Goal: Transaction & Acquisition: Purchase product/service

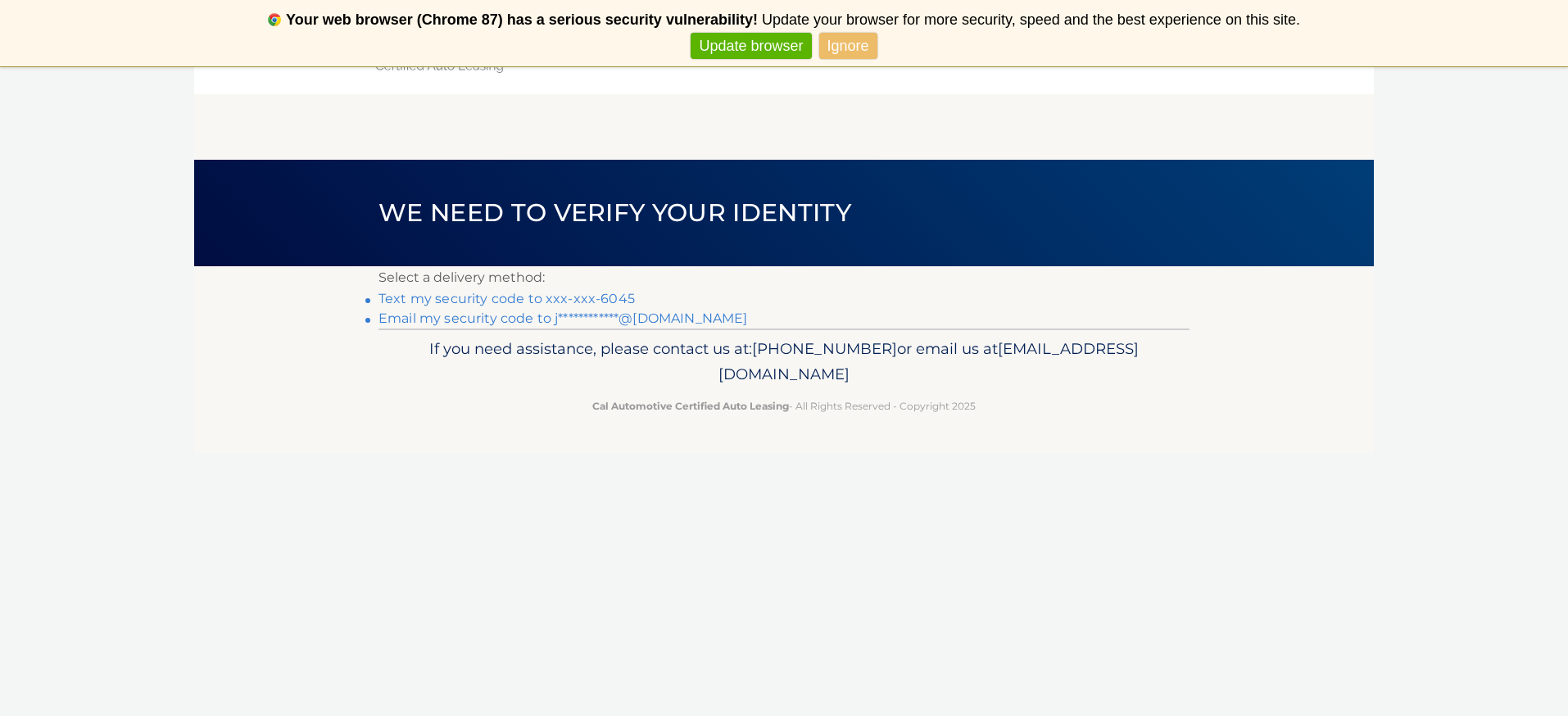
click at [552, 299] on link "Text my security code to xxx-xxx-6045" at bounding box center [506, 298] width 256 height 16
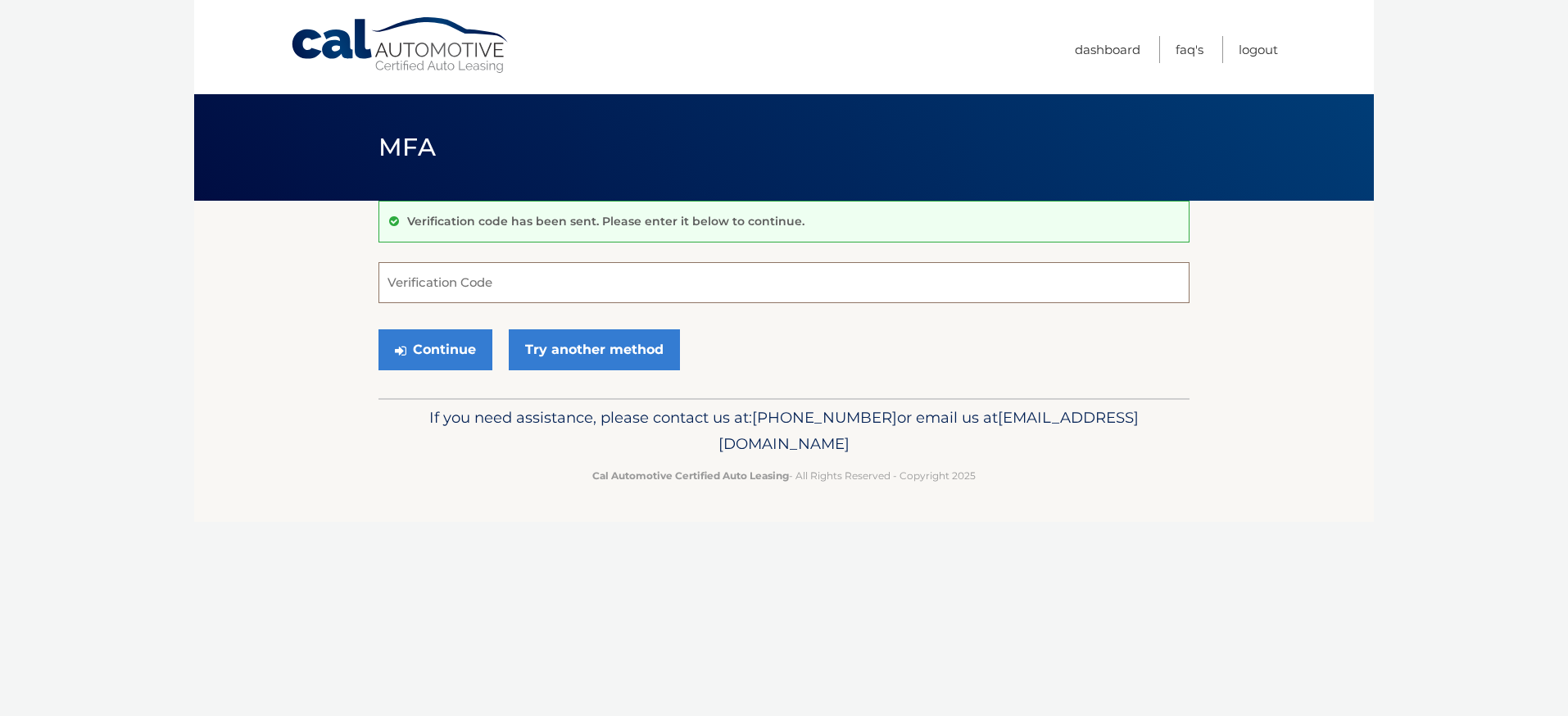
click at [506, 292] on input "Verification Code" at bounding box center [784, 282] width 811 height 41
type input "118385"
click at [455, 347] on button "Continue" at bounding box center [435, 349] width 114 height 41
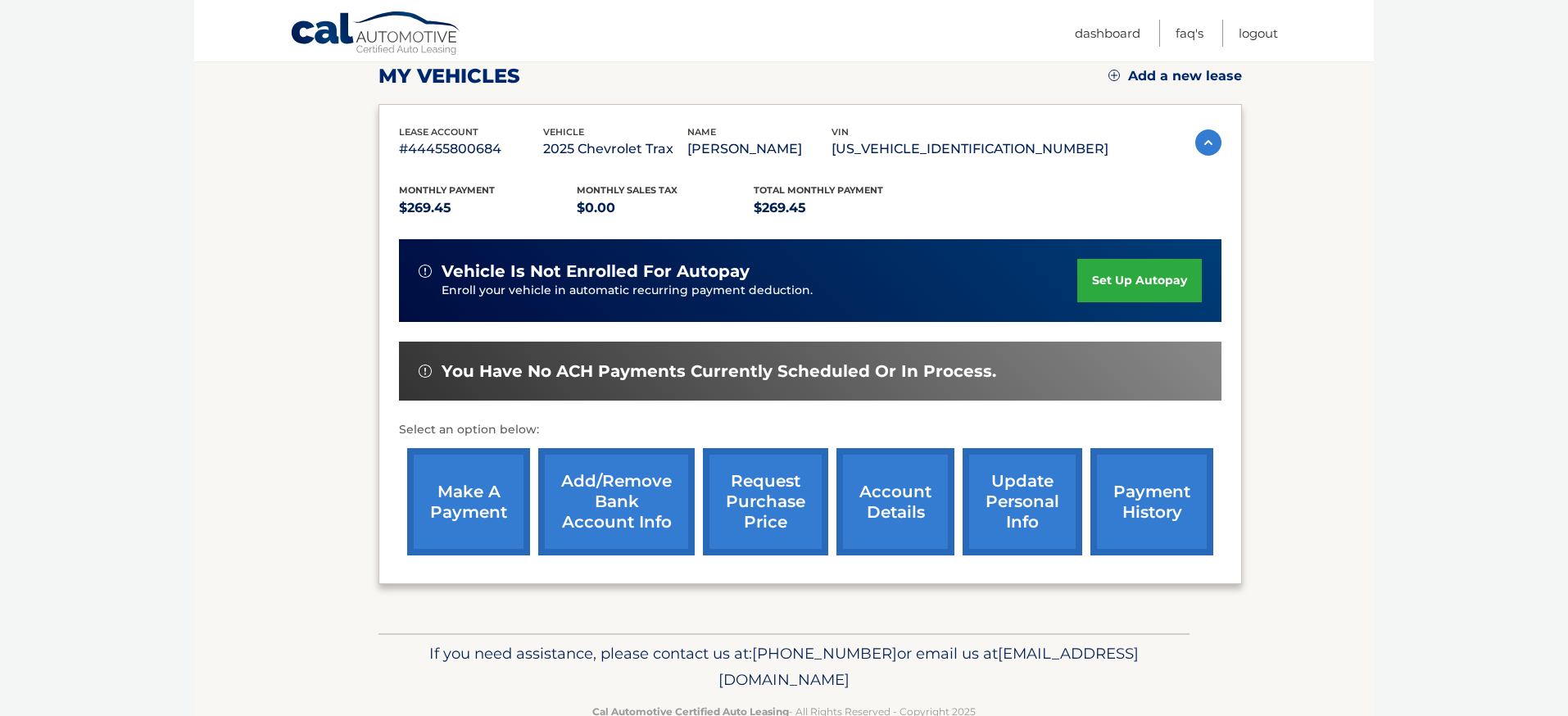
scroll to position [242, 0]
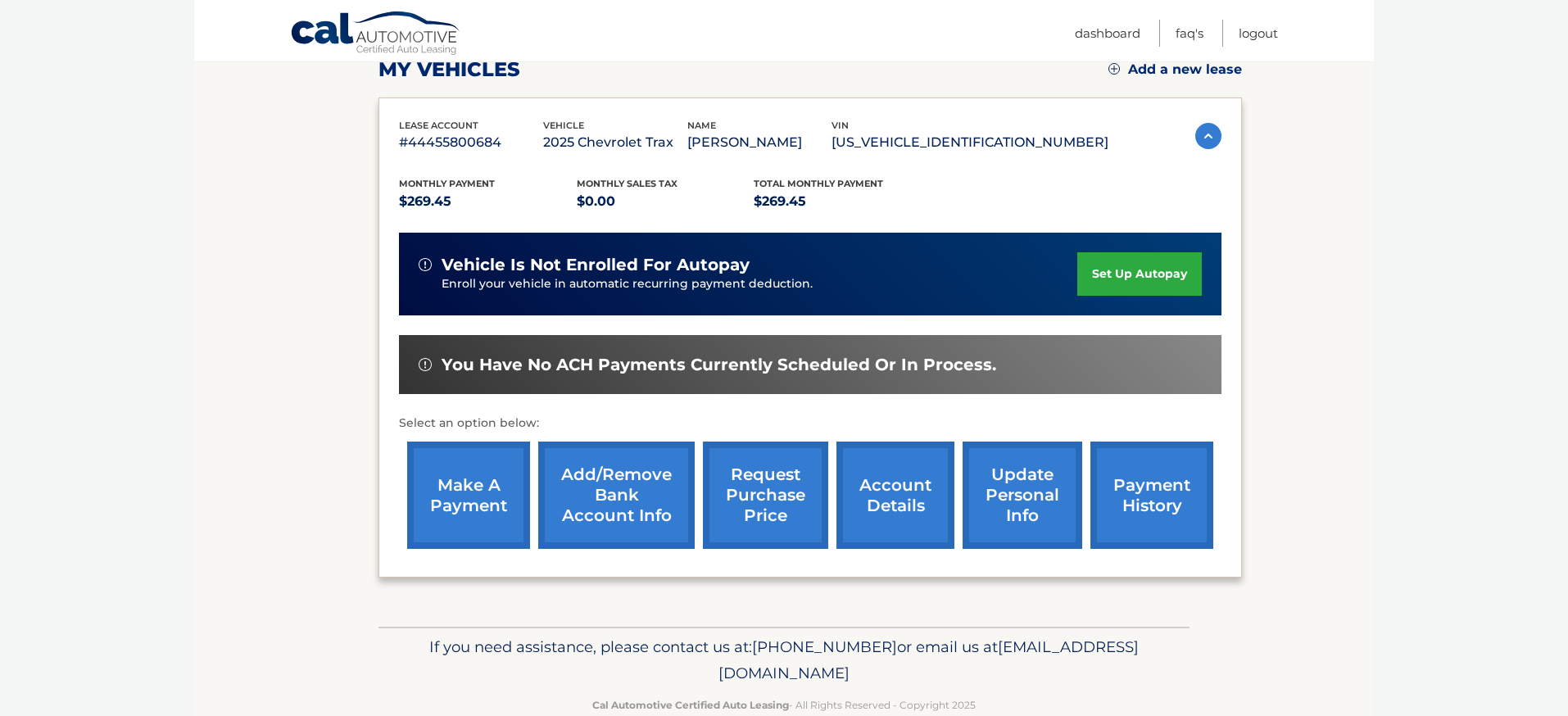
click at [464, 483] on link "make a payment" at bounding box center [468, 495] width 123 height 108
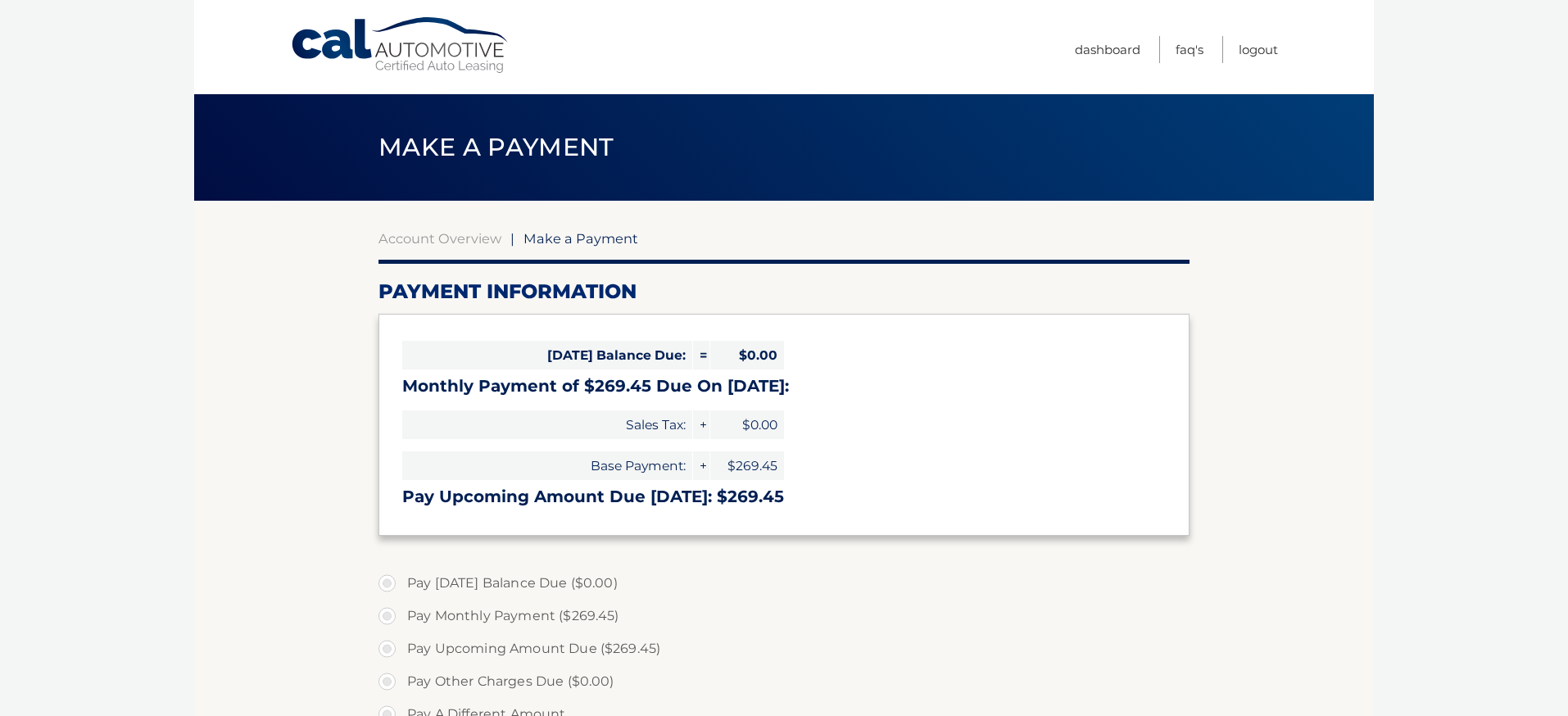
select select "NjM4ZmU2NzUtNzVhMi00YTIxLWI3ZDQtMmZhMGNjOTBlYWEz"
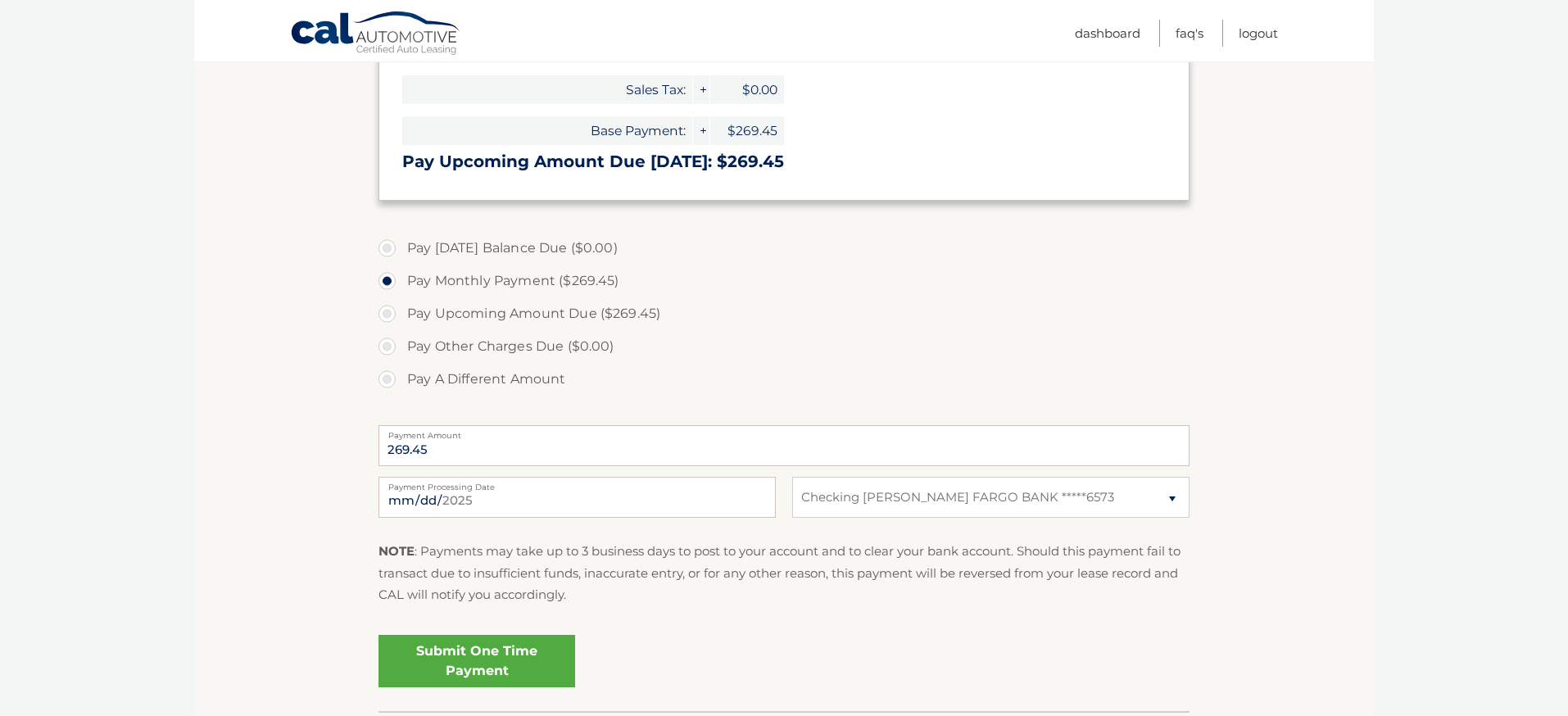
scroll to position [337, 0]
click at [399, 497] on input "2025-09-19" at bounding box center [577, 495] width 398 height 41
type input "2025-09-27"
click at [859, 495] on select "Select Bank Account Checking WELLS FARGO BANK *****6573" at bounding box center [992, 495] width 398 height 41
click at [507, 664] on link "Submit One Time Payment" at bounding box center [477, 659] width 197 height 52
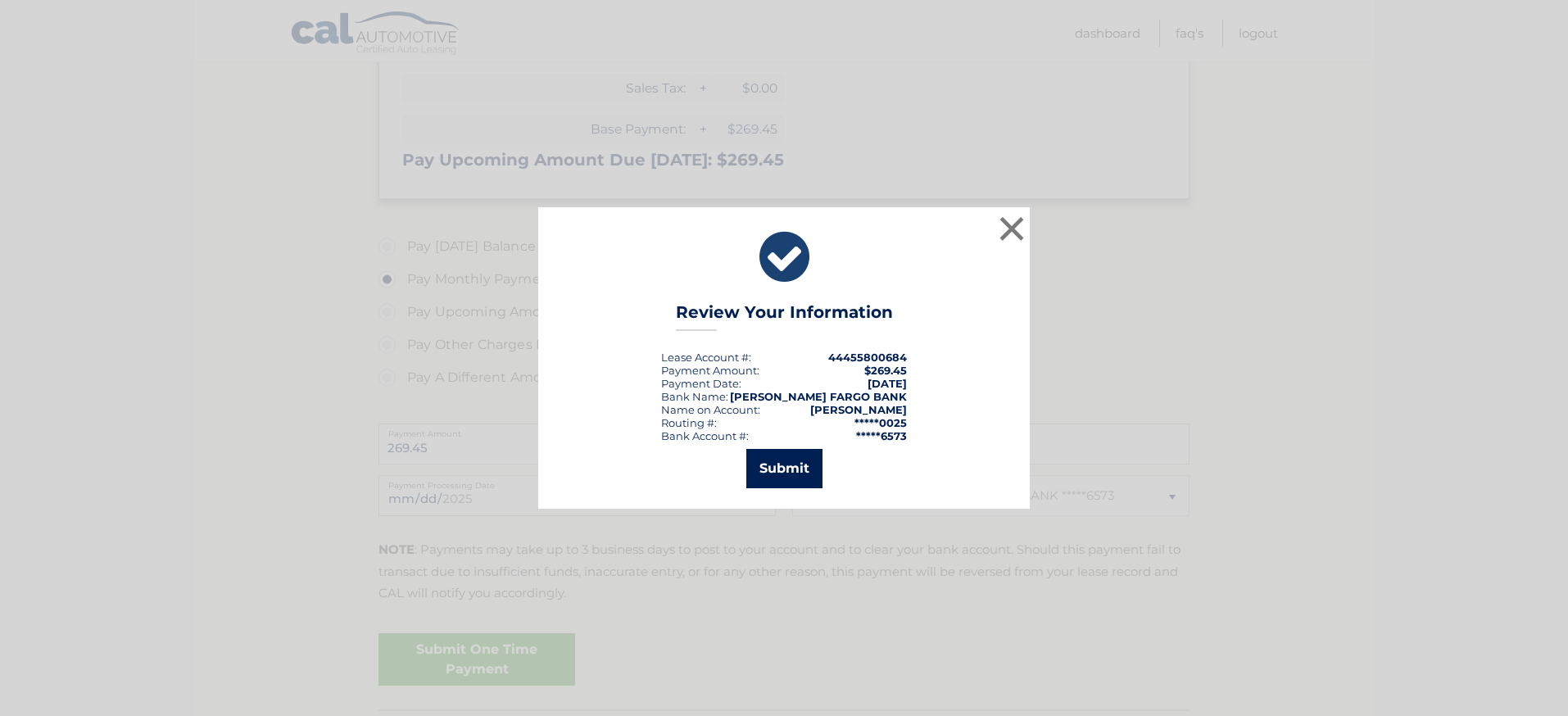
click at [789, 464] on button "Submit" at bounding box center [784, 468] width 77 height 39
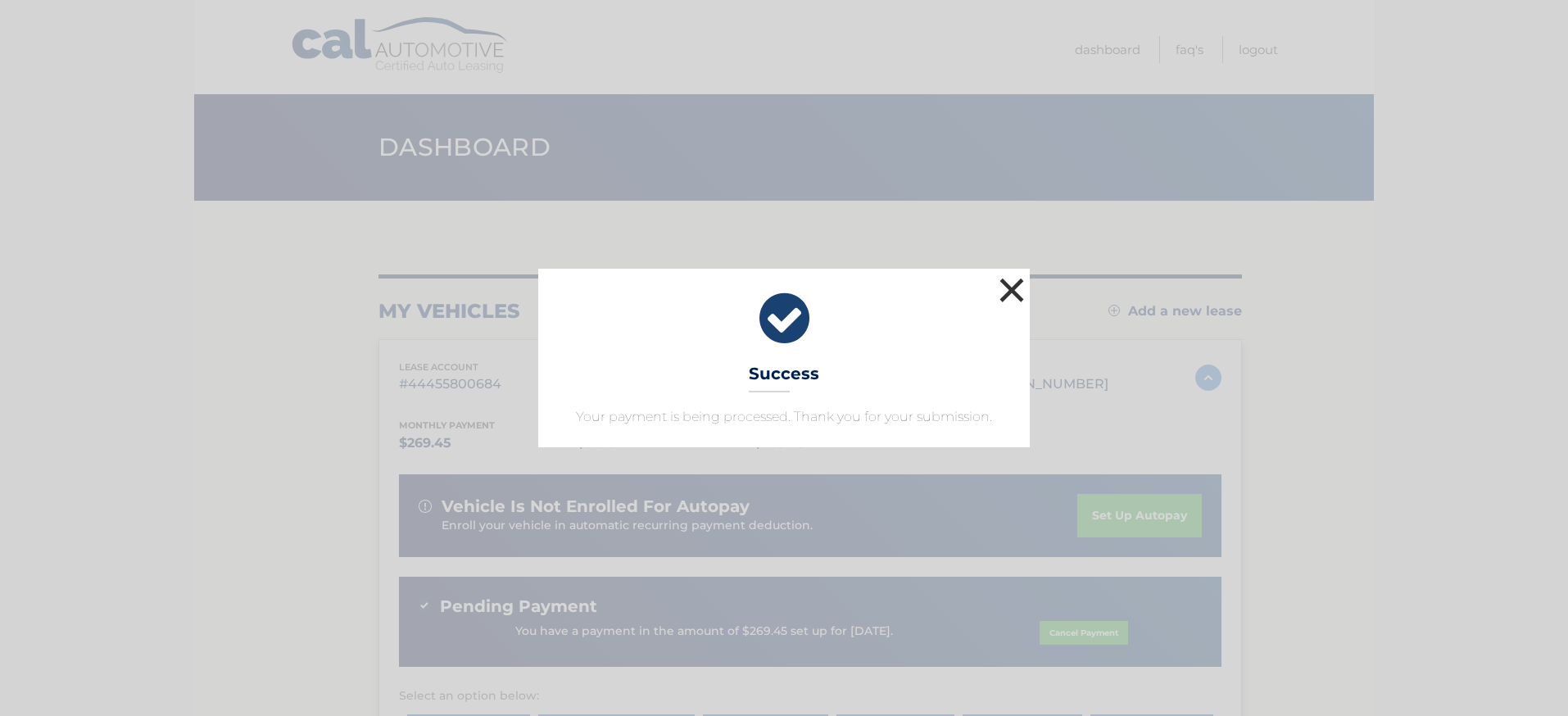
click at [1012, 285] on button "×" at bounding box center [1012, 290] width 33 height 33
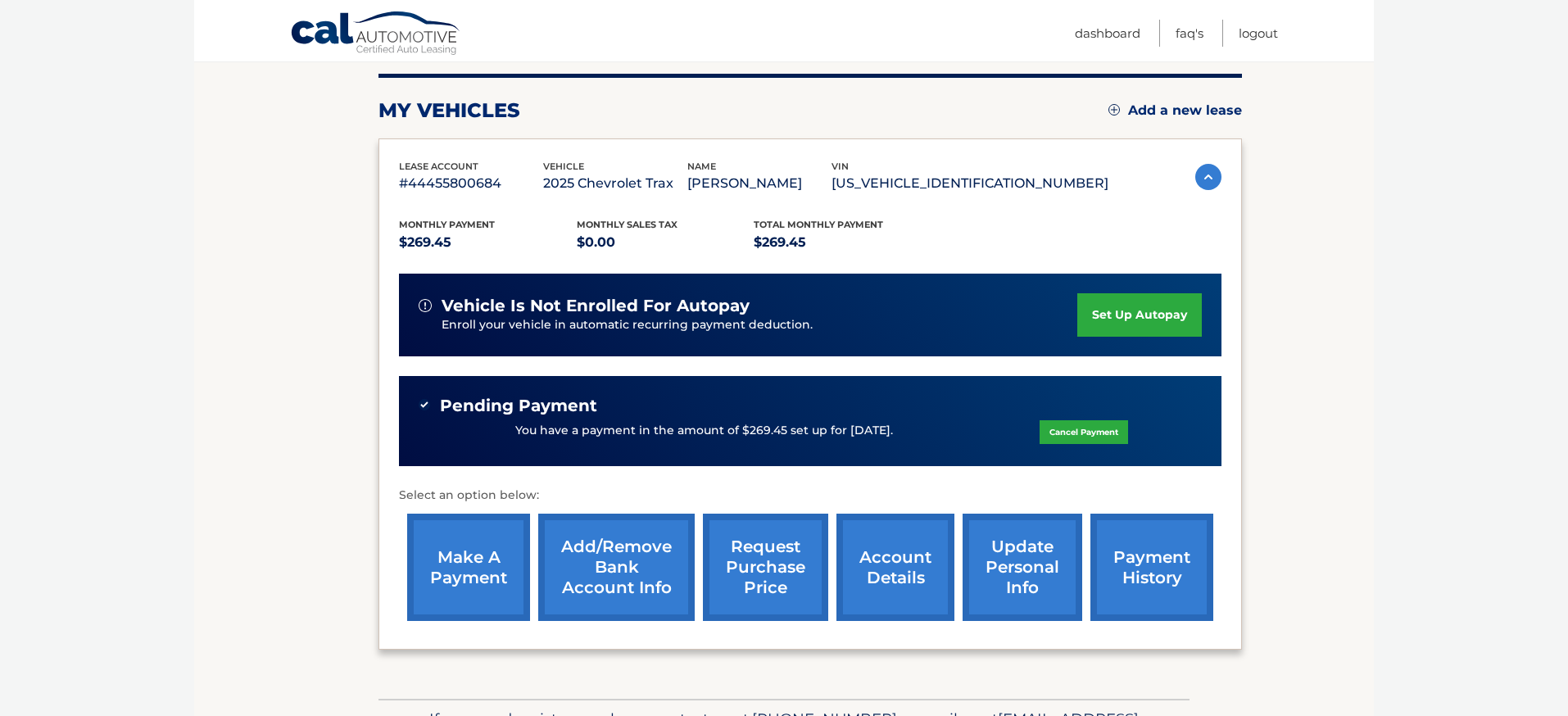
scroll to position [204, 0]
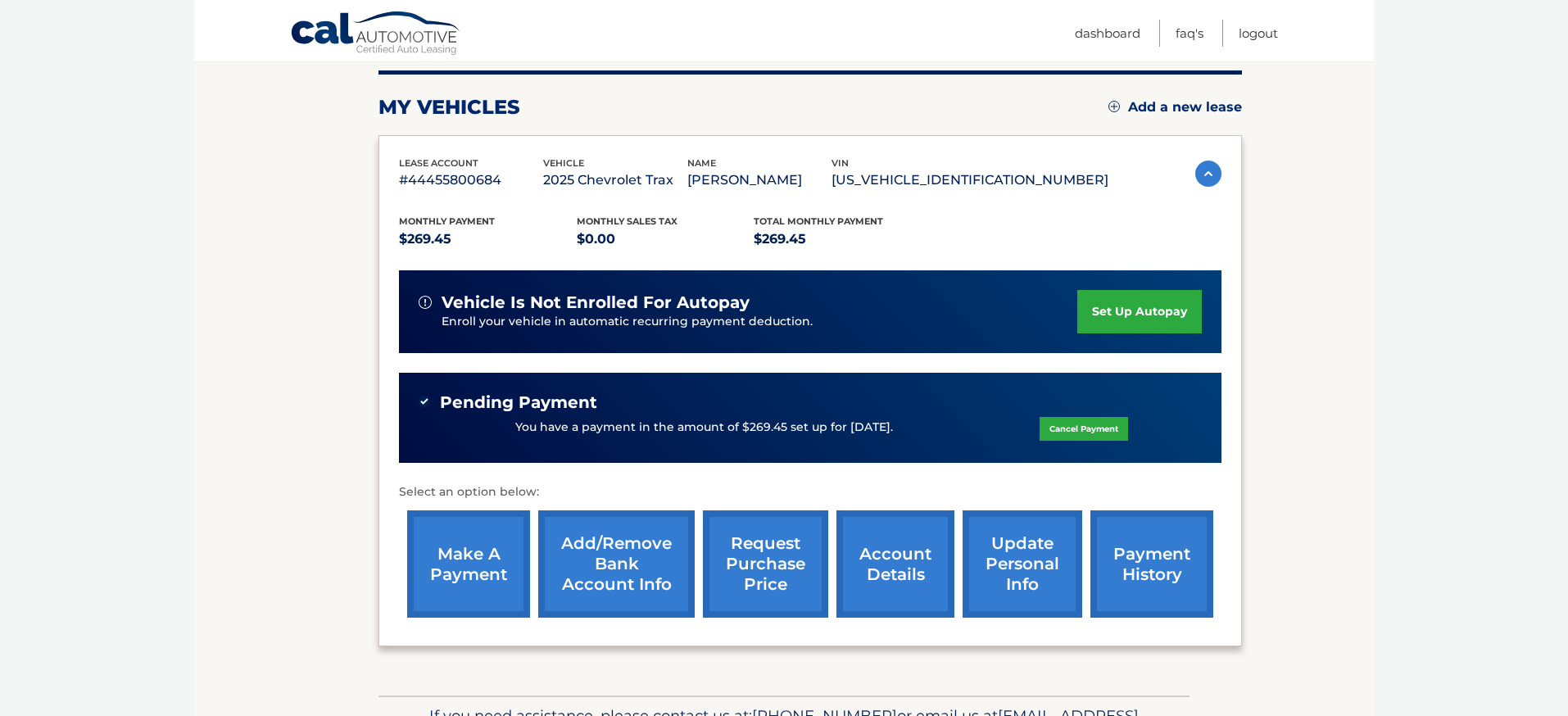
click at [1155, 566] on link "payment history" at bounding box center [1152, 565] width 123 height 108
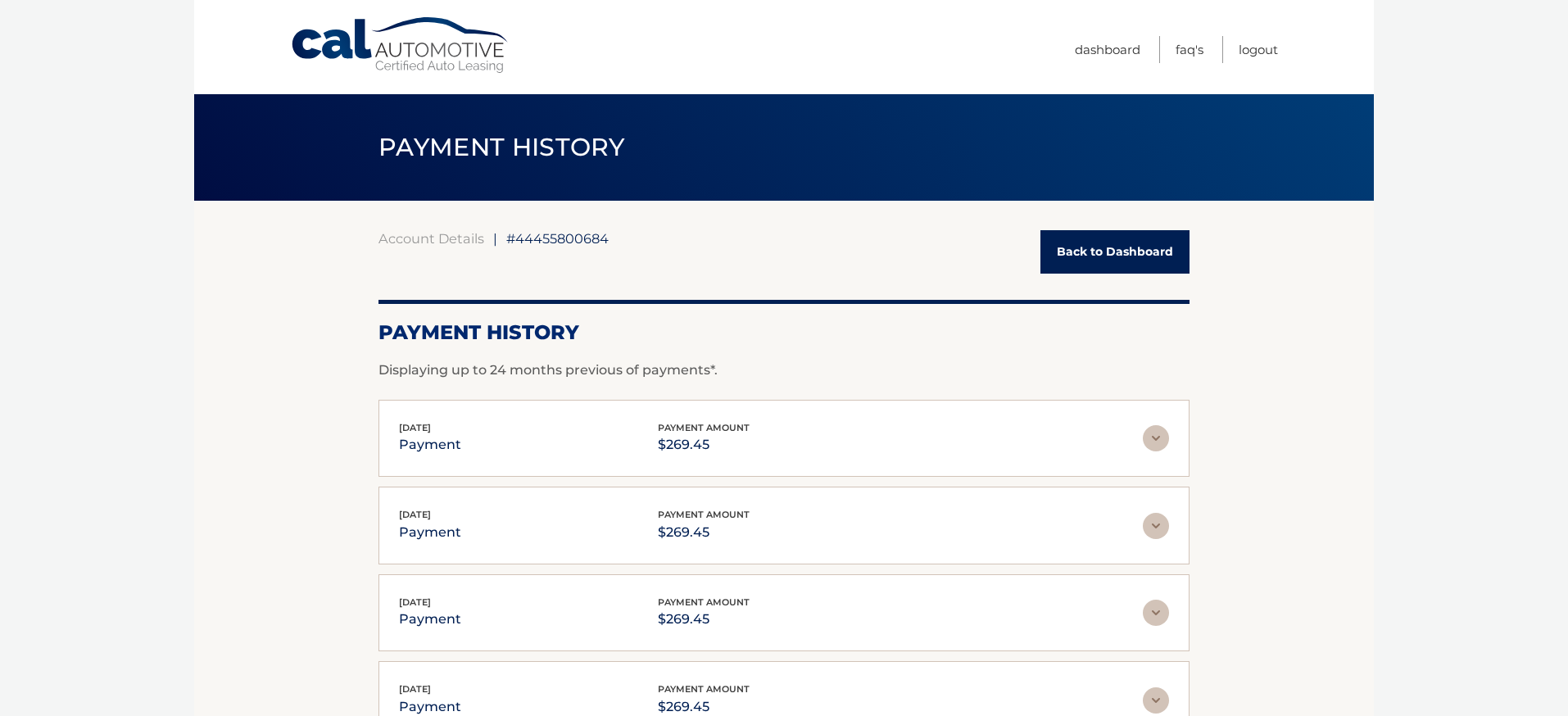
click at [1132, 254] on link "Back to Dashboard" at bounding box center [1115, 252] width 149 height 44
